Goal: Transaction & Acquisition: Purchase product/service

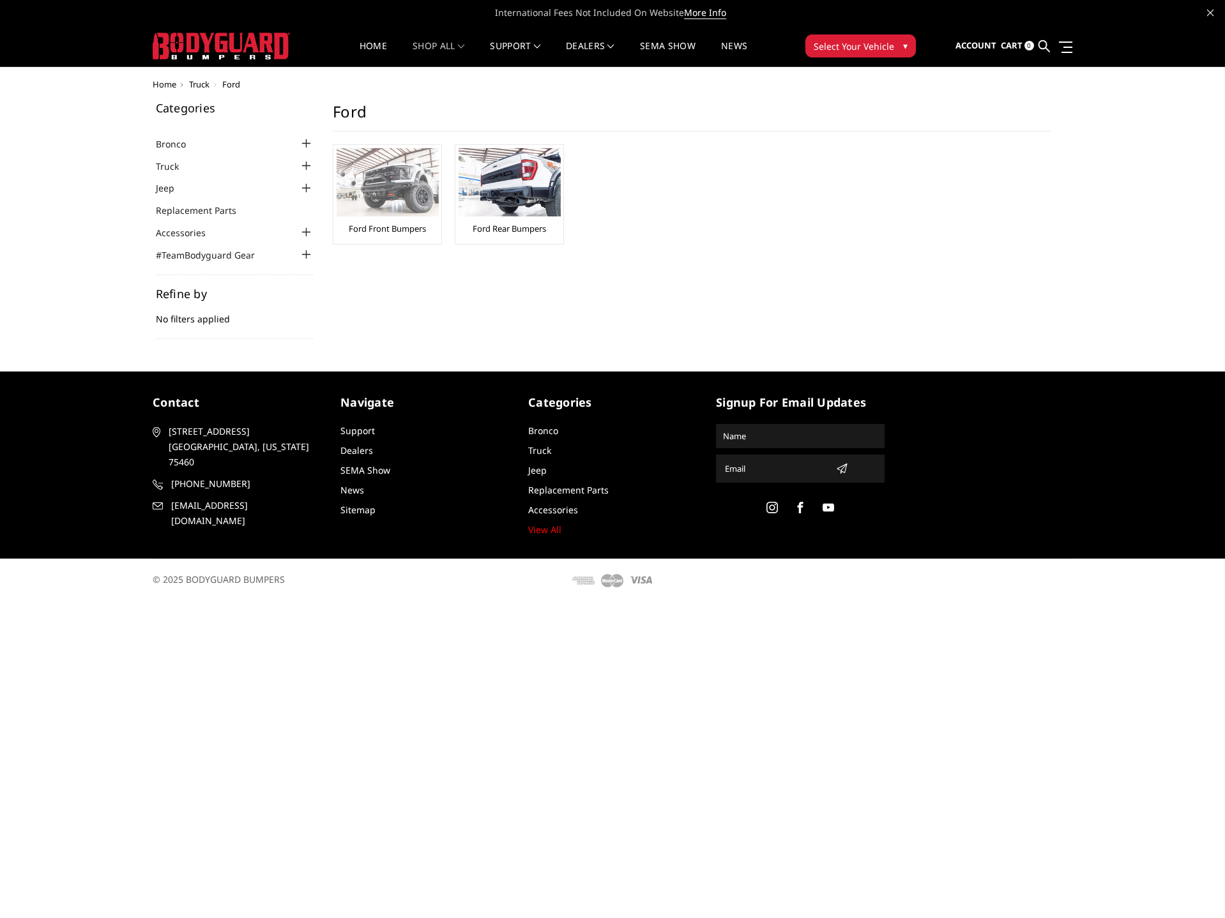
click at [391, 190] on img at bounding box center [387, 182] width 102 height 68
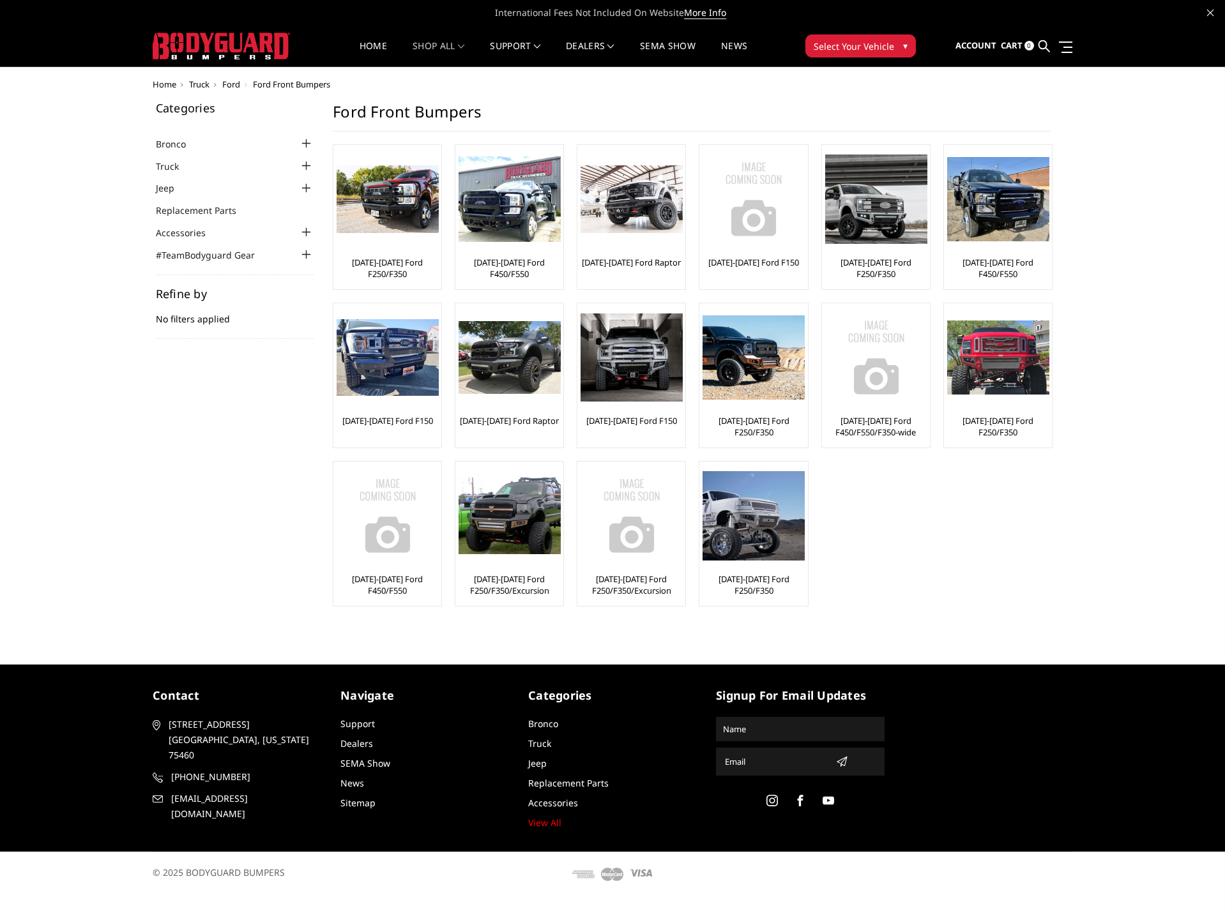
click at [232, 84] on span "Ford" at bounding box center [231, 84] width 18 height 11
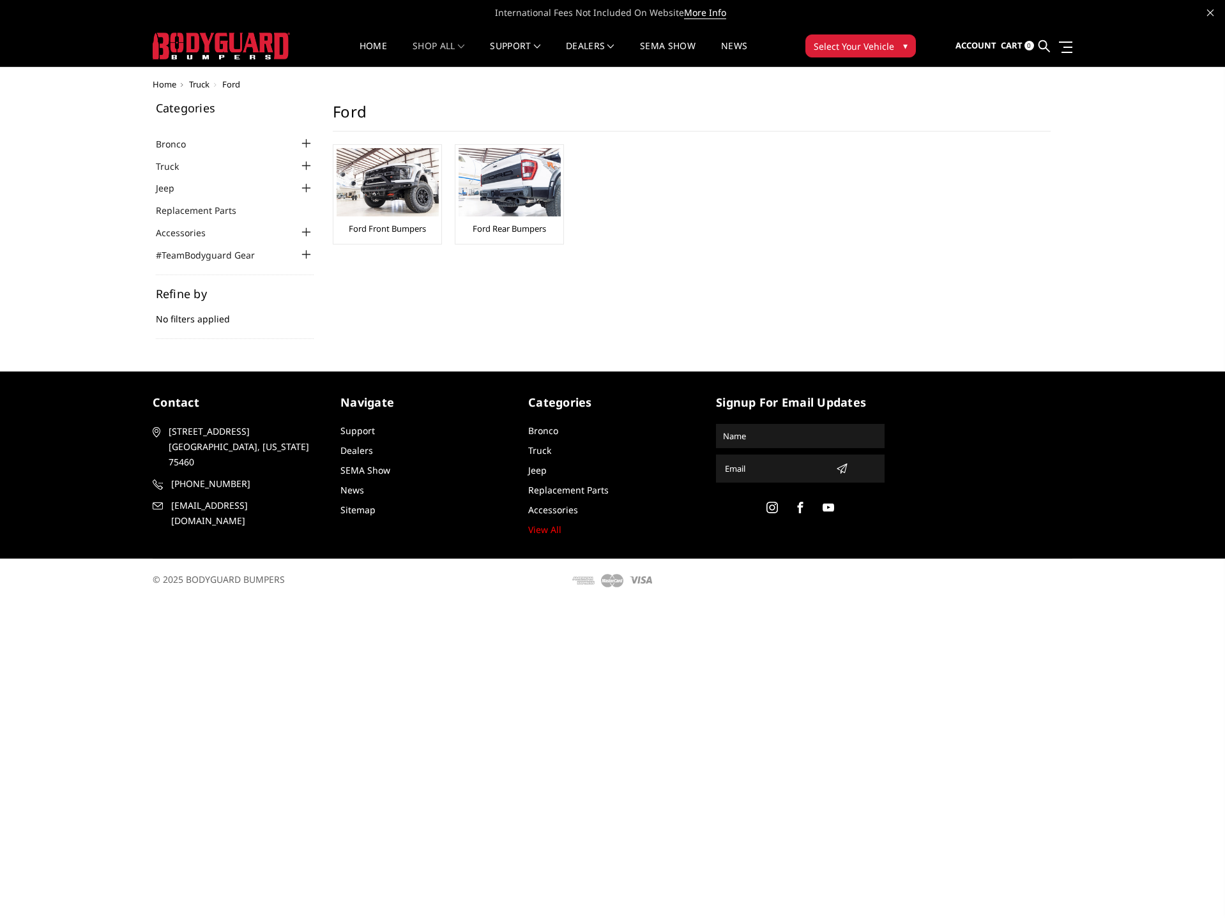
click at [247, 41] on img at bounding box center [221, 46] width 137 height 27
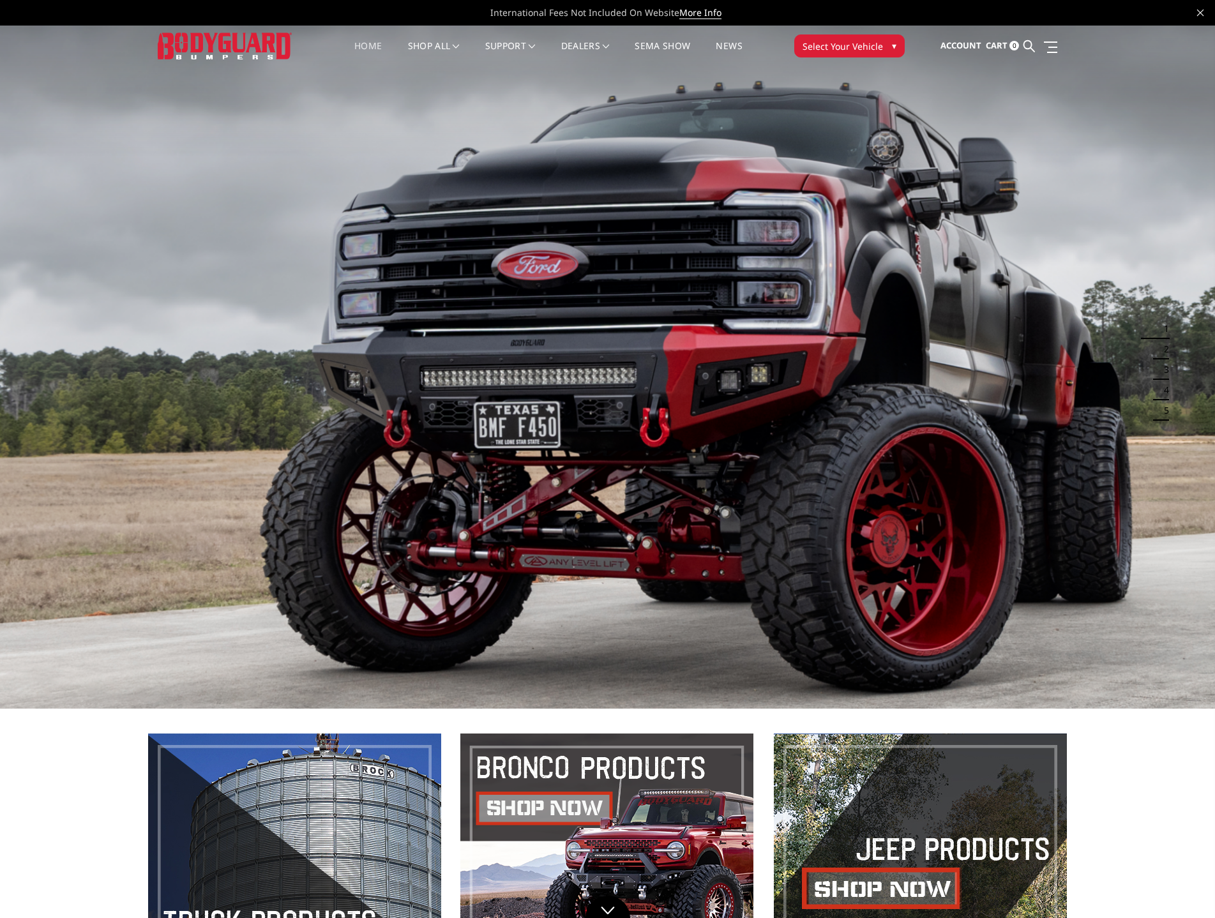
click at [862, 49] on span "Select Your Vehicle" at bounding box center [843, 46] width 80 height 13
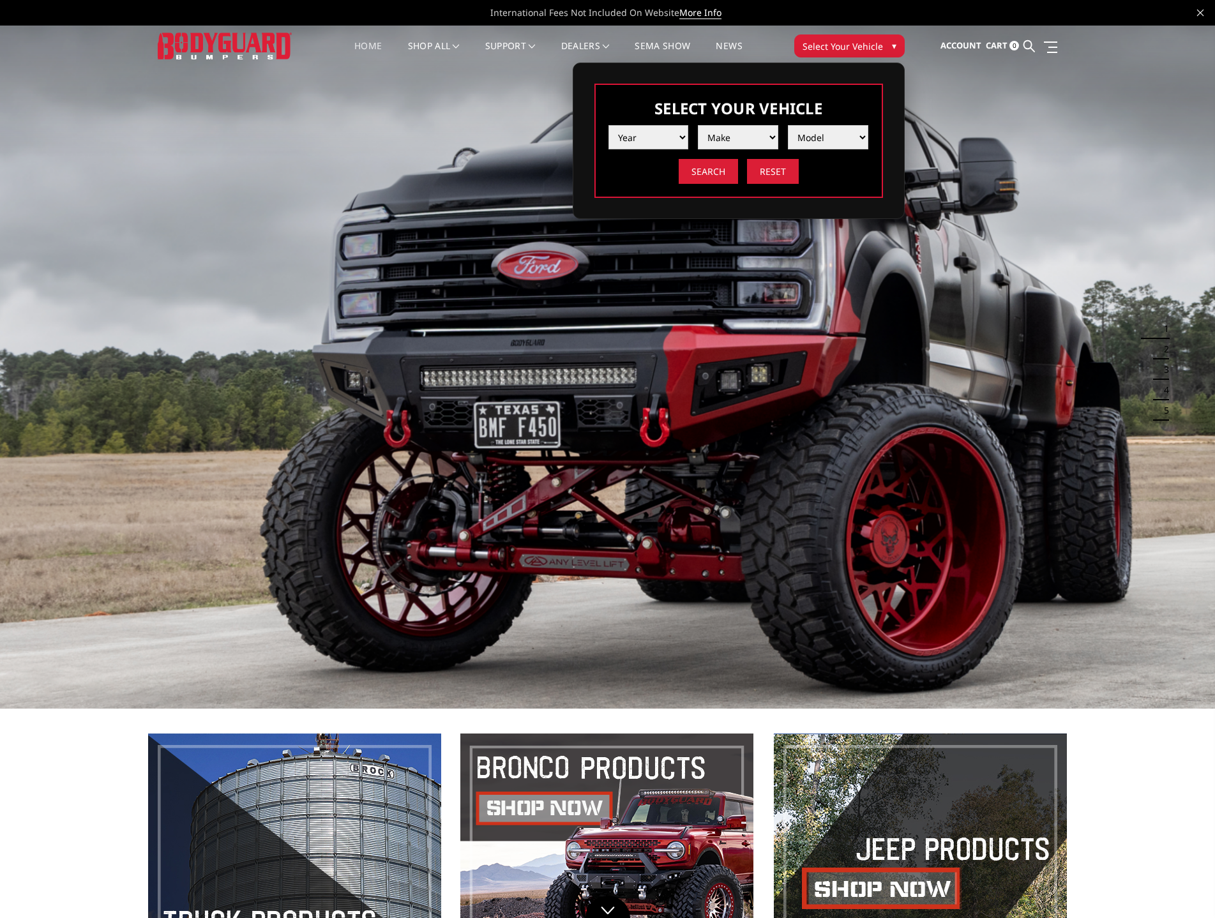
click at [653, 139] on select "Year 2025 2024 2023 2022 2021 2020 2019 2018 2017 2016 2015 2014 2013 2012 2011…" at bounding box center [648, 137] width 80 height 24
select select "yr_2022"
click at [608, 125] on select "Year 2025 2024 2023 2022 2021 2020 2019 2018 2017 2016 2015 2014 2013 2012 2011…" at bounding box center [648, 137] width 80 height 24
click at [714, 140] on select "Make Chevrolet Ford GMC Ram Toyota" at bounding box center [738, 137] width 80 height 24
select select "mk_ford"
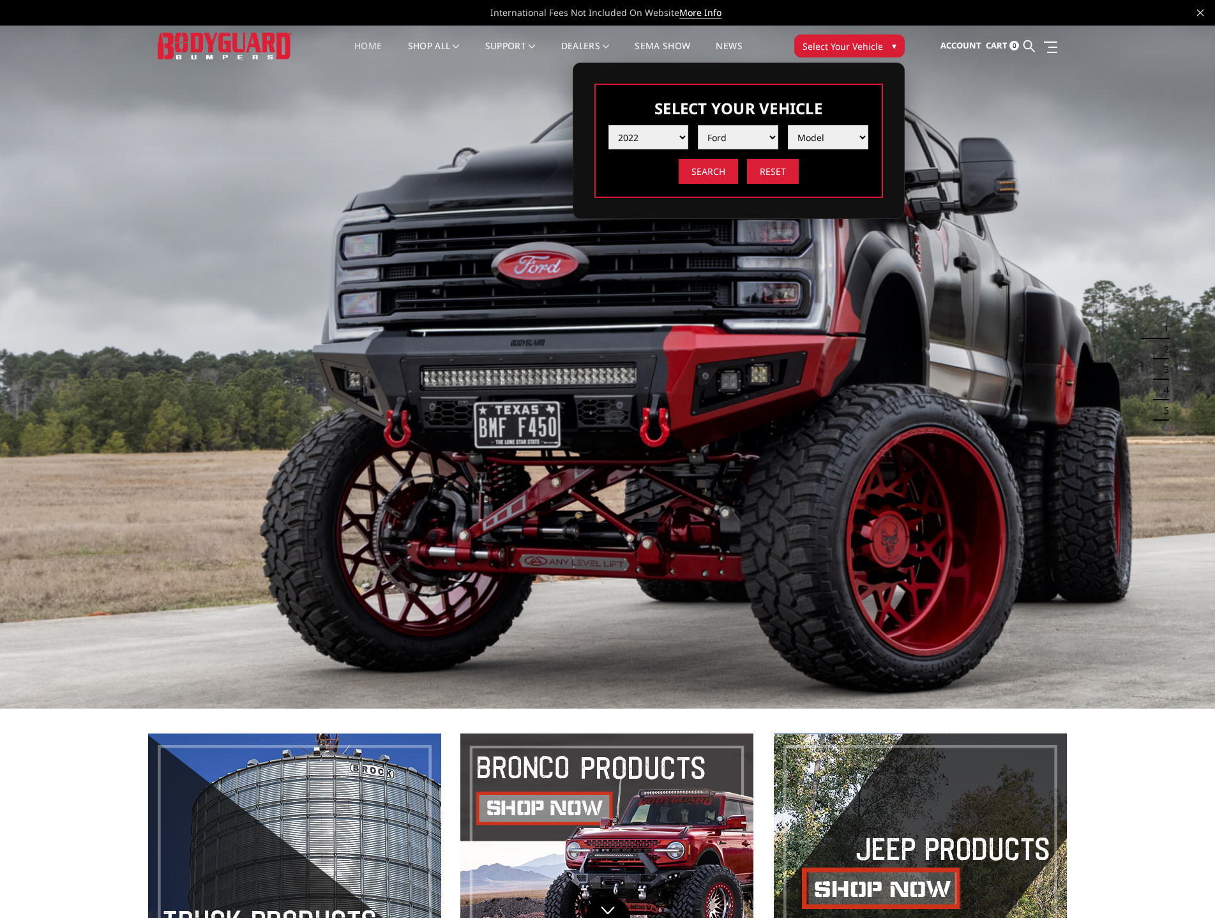
click at [698, 125] on select "Make Chevrolet Ford GMC Ram Toyota" at bounding box center [738, 137] width 80 height 24
click at [815, 141] on select "Model F150 F150 Raptor F250 / F350 F450 F550" at bounding box center [828, 137] width 80 height 24
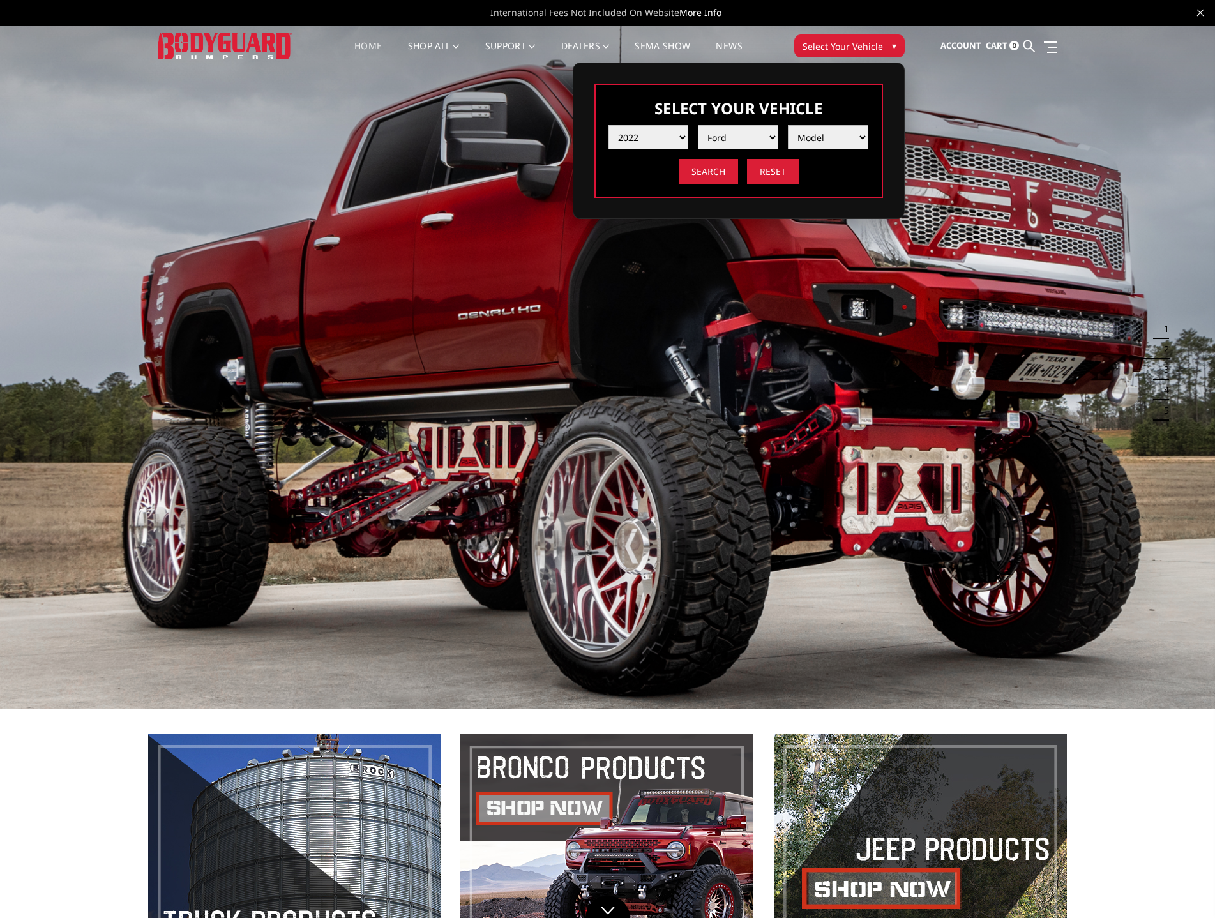
select select "md_f250-f350"
click at [788, 125] on select "Model F150 F150 Raptor F250 / F350 F450 F550" at bounding box center [828, 137] width 80 height 24
click at [721, 179] on input "Search" at bounding box center [708, 171] width 59 height 25
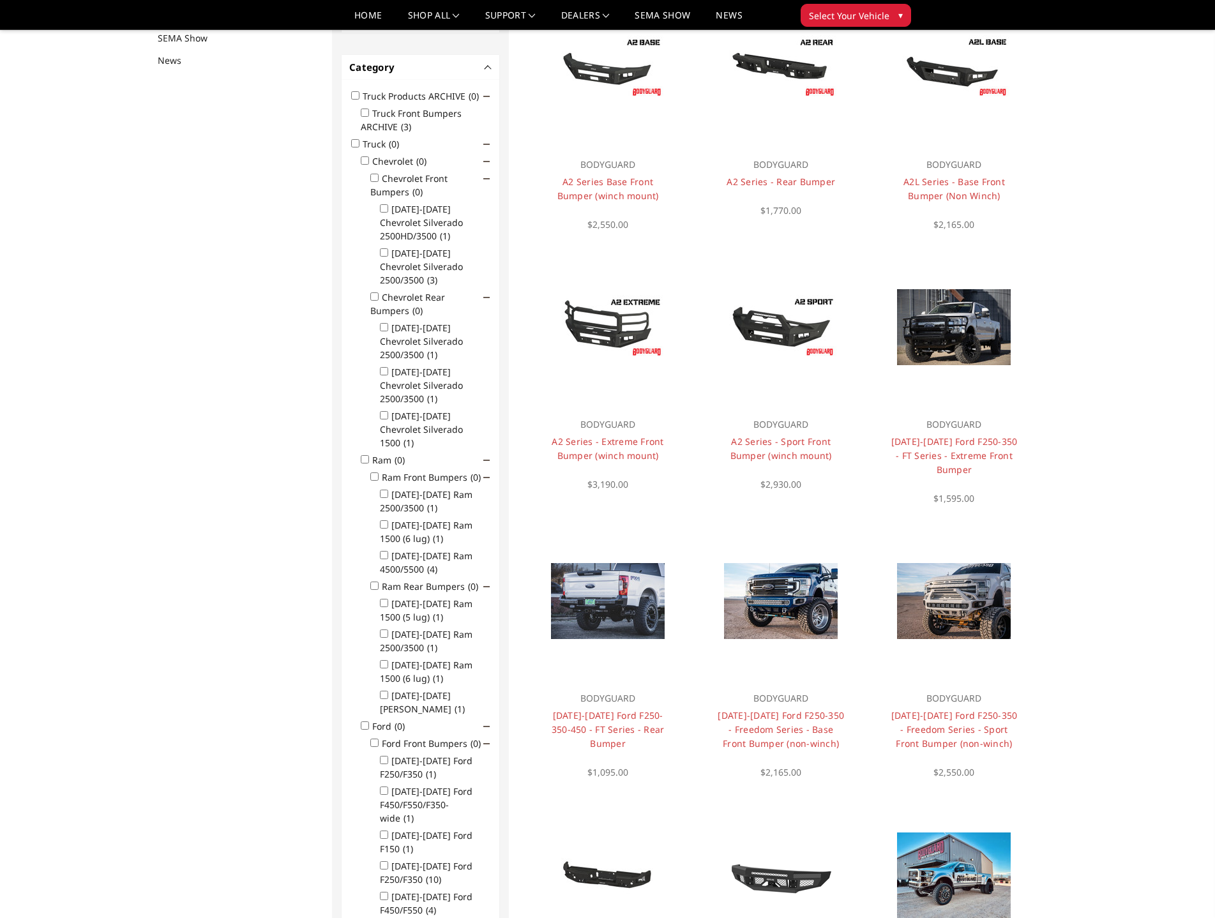
scroll to position [166, 0]
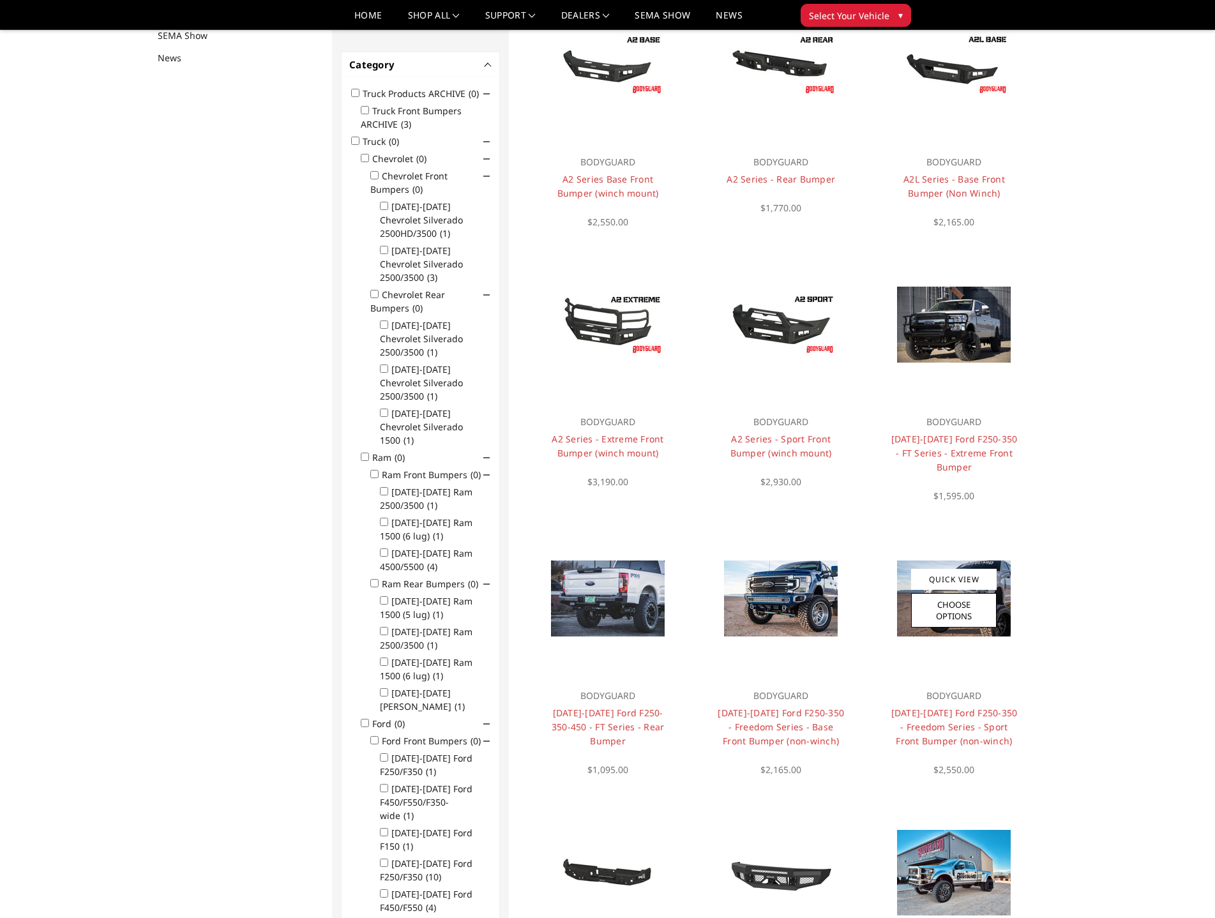
click at [998, 607] on img at bounding box center [954, 599] width 114 height 76
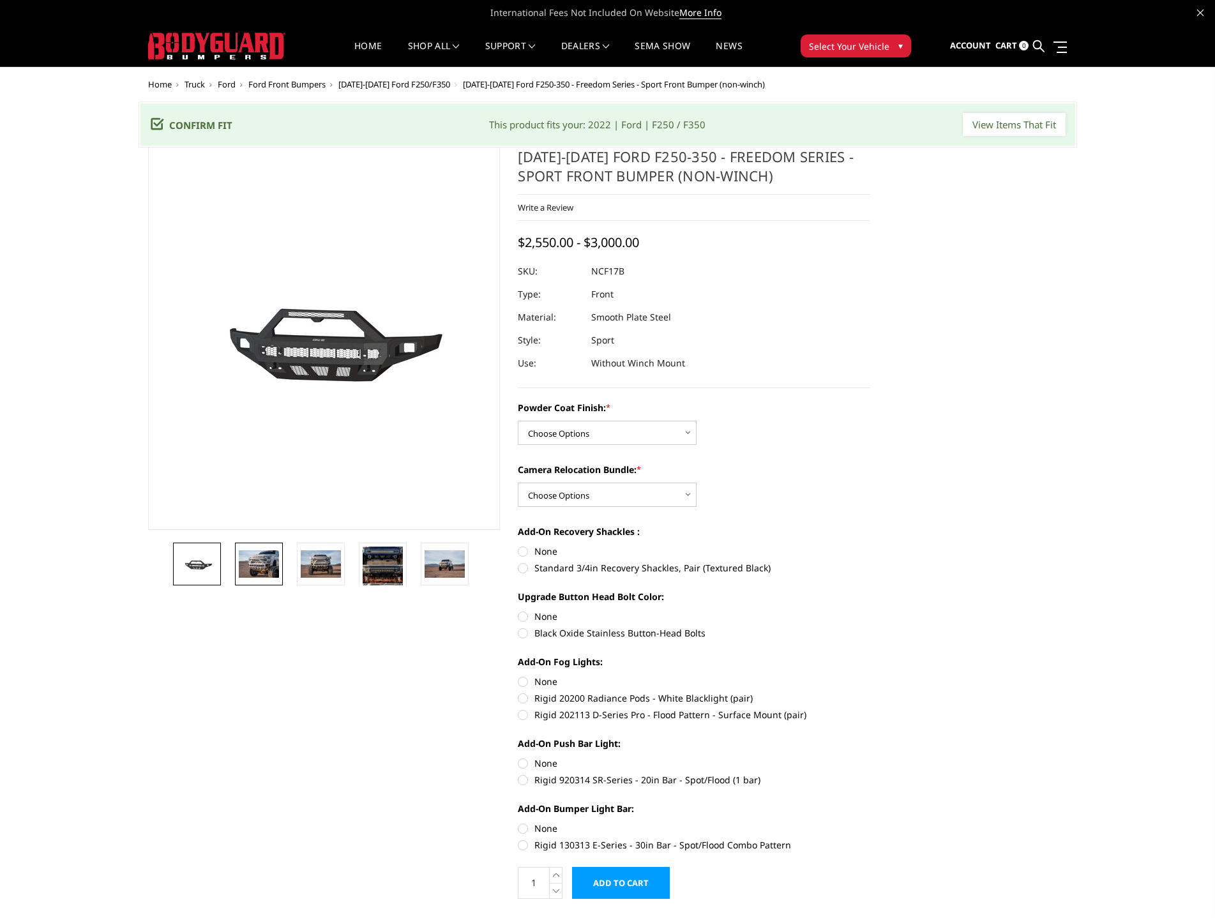
click at [262, 571] on img at bounding box center [259, 563] width 40 height 27
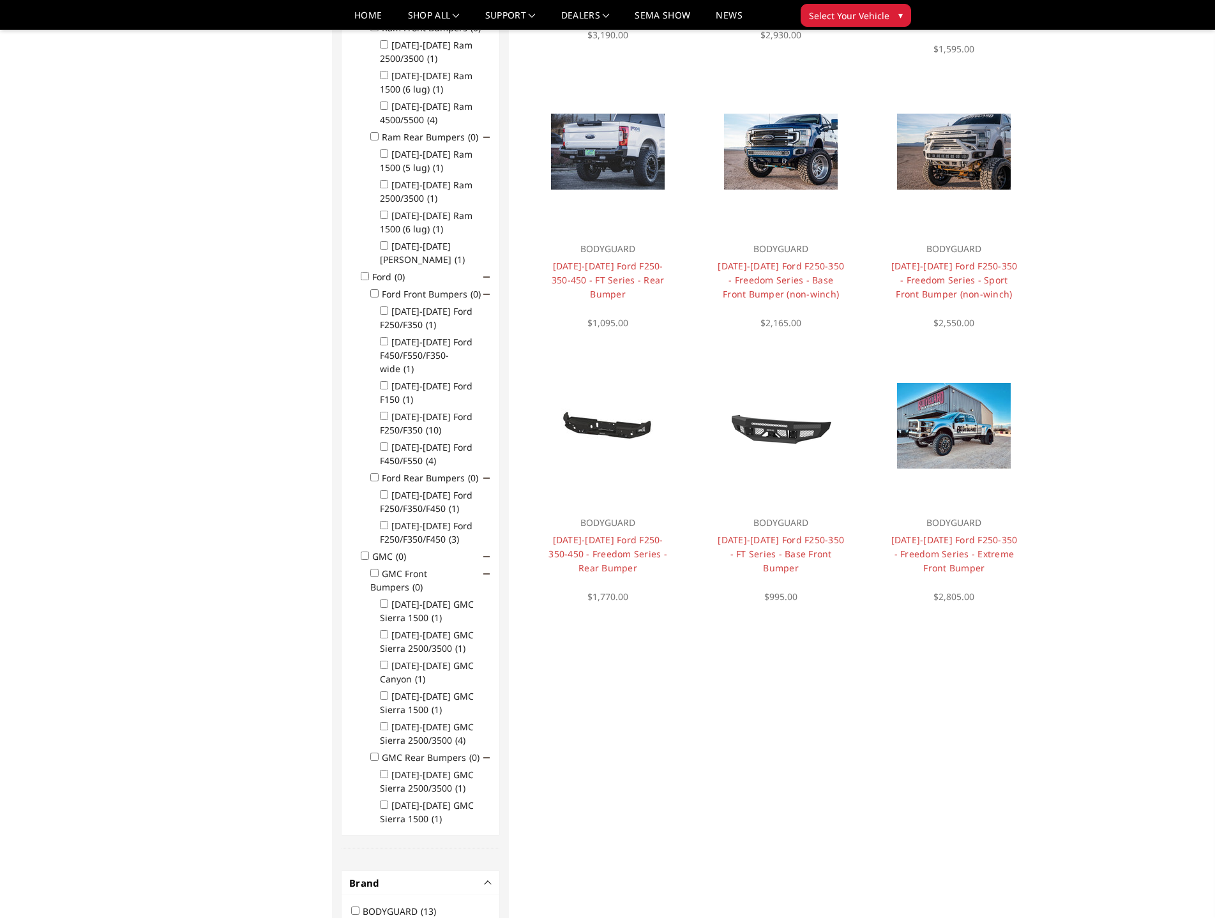
scroll to position [358, 0]
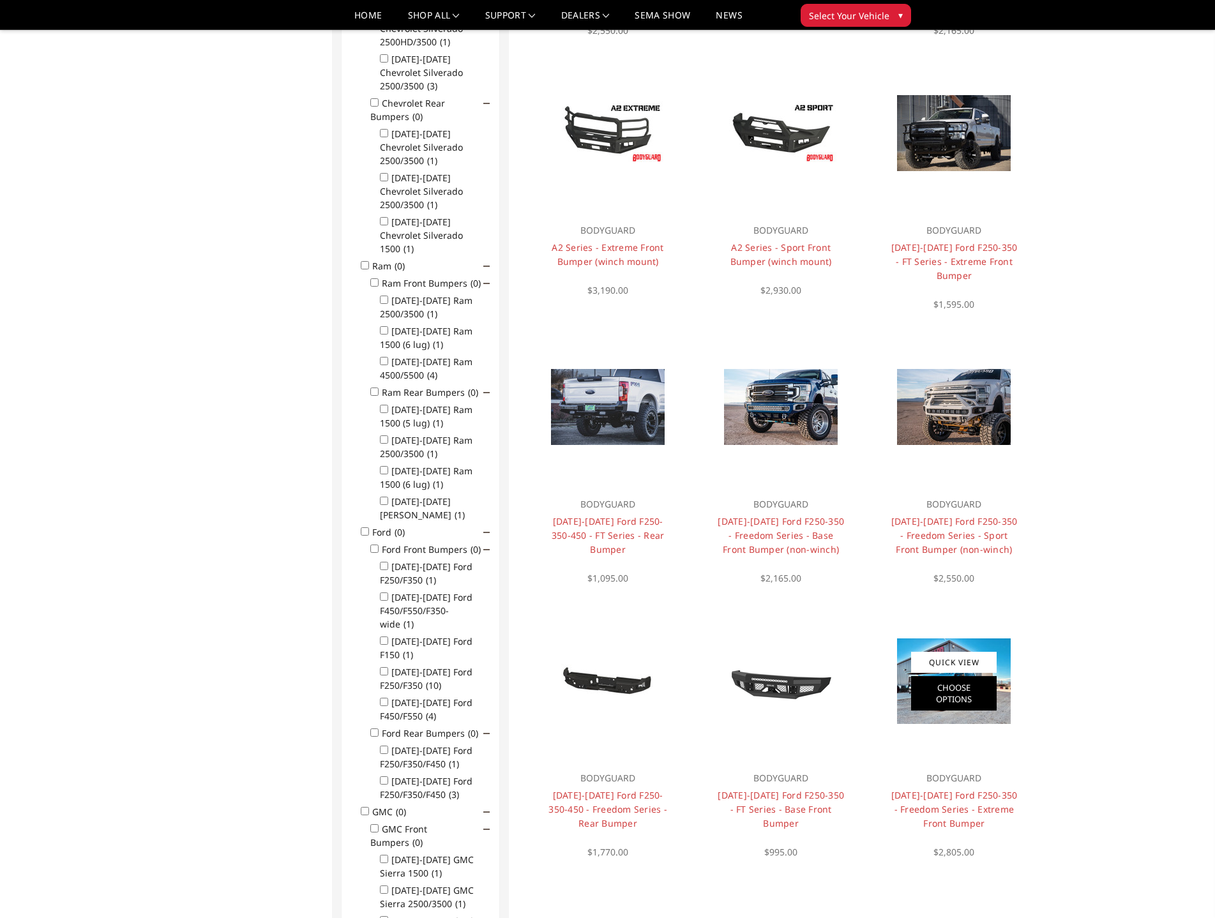
click at [963, 680] on link "Choose Options" at bounding box center [954, 693] width 86 height 34
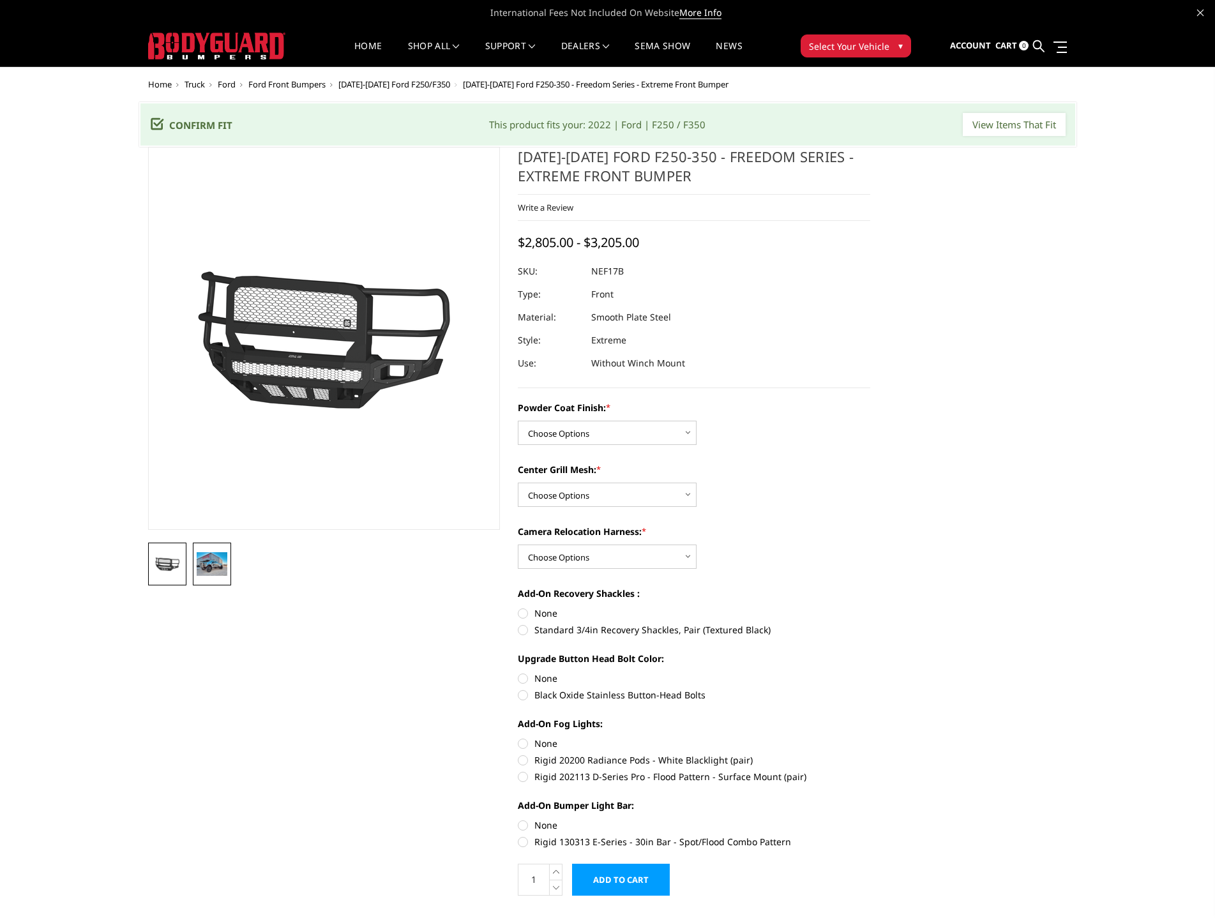
click at [214, 570] on img at bounding box center [212, 563] width 31 height 23
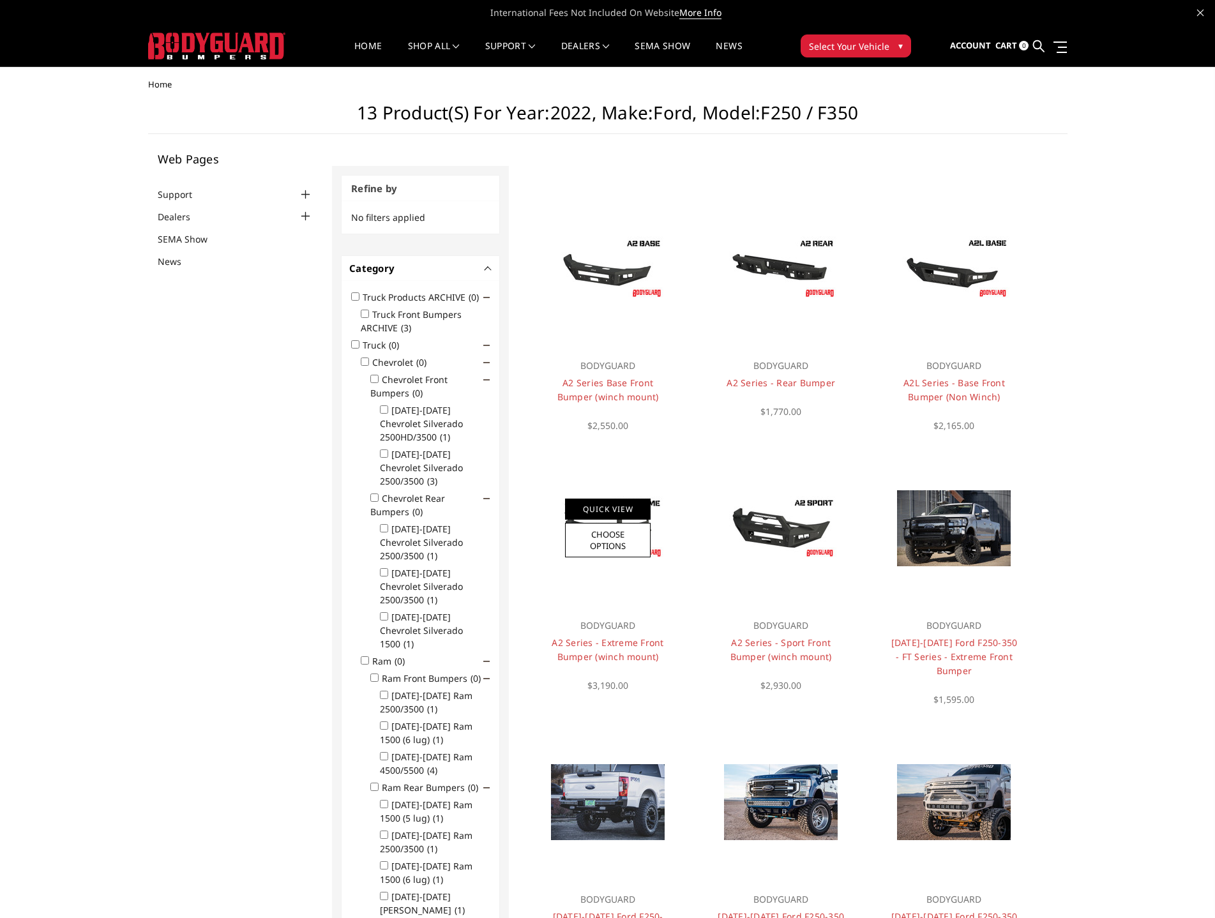
click at [599, 513] on link "Quick View" at bounding box center [608, 509] width 86 height 21
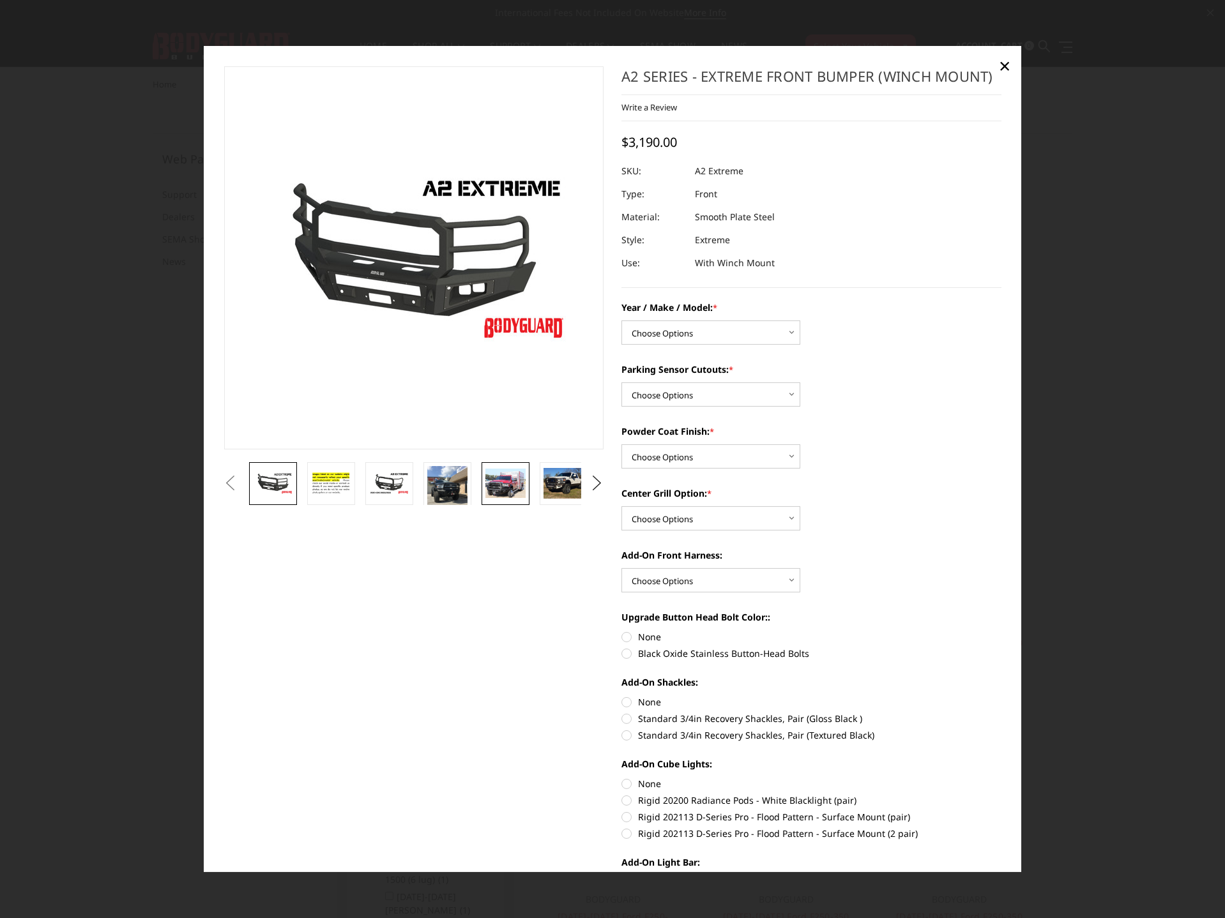
click at [494, 488] on img at bounding box center [505, 484] width 40 height 30
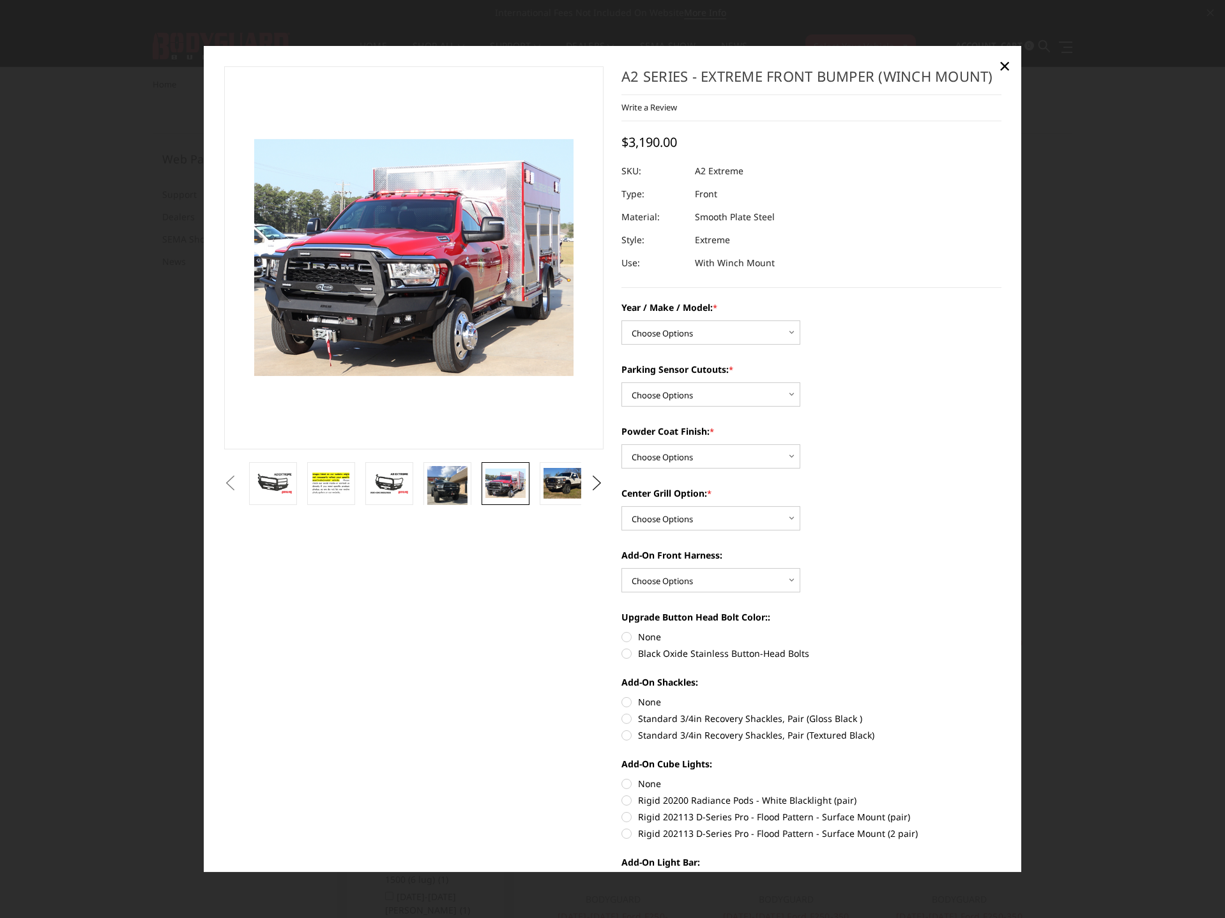
scroll to position [363, 0]
